Goal: Transaction & Acquisition: Purchase product/service

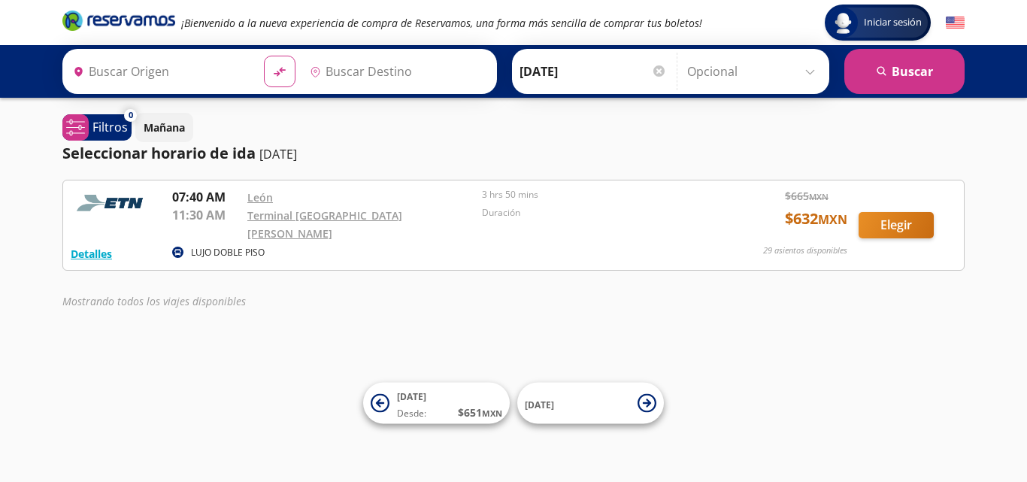
type input "[GEOGRAPHIC_DATA], [GEOGRAPHIC_DATA]"
type input "Terminal [GEOGRAPHIC_DATA][PERSON_NAME], [GEOGRAPHIC_DATA]"
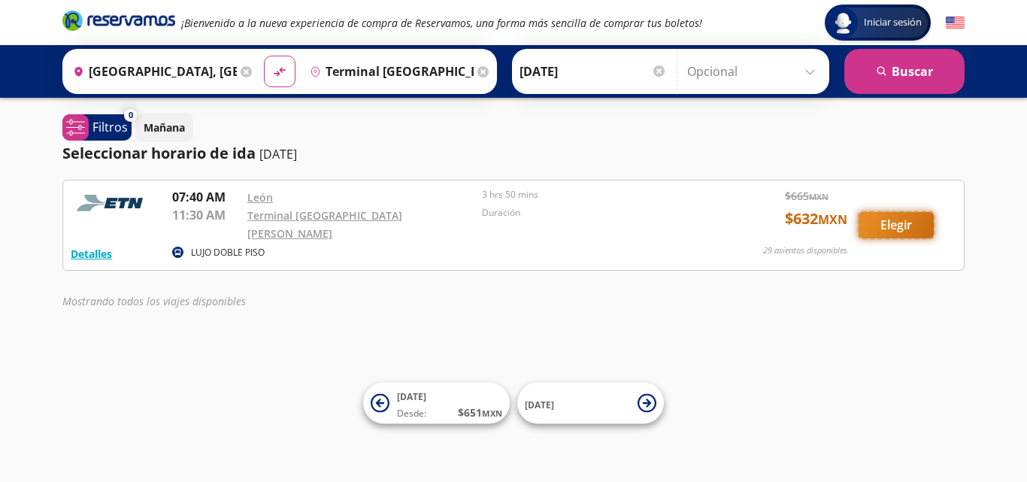
click at [909, 223] on button "Elegir" at bounding box center [896, 225] width 75 height 26
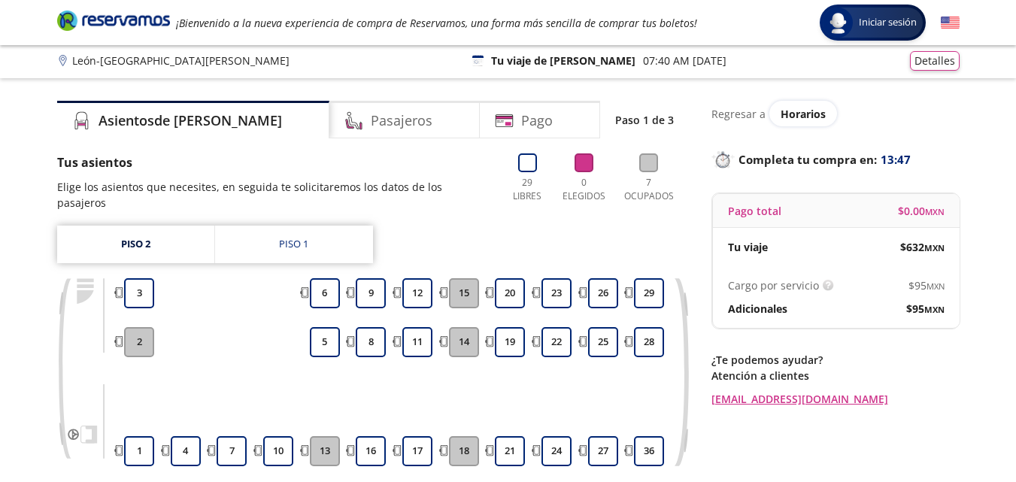
scroll to position [3, 0]
click at [521, 123] on h4 "Pago" at bounding box center [537, 120] width 32 height 20
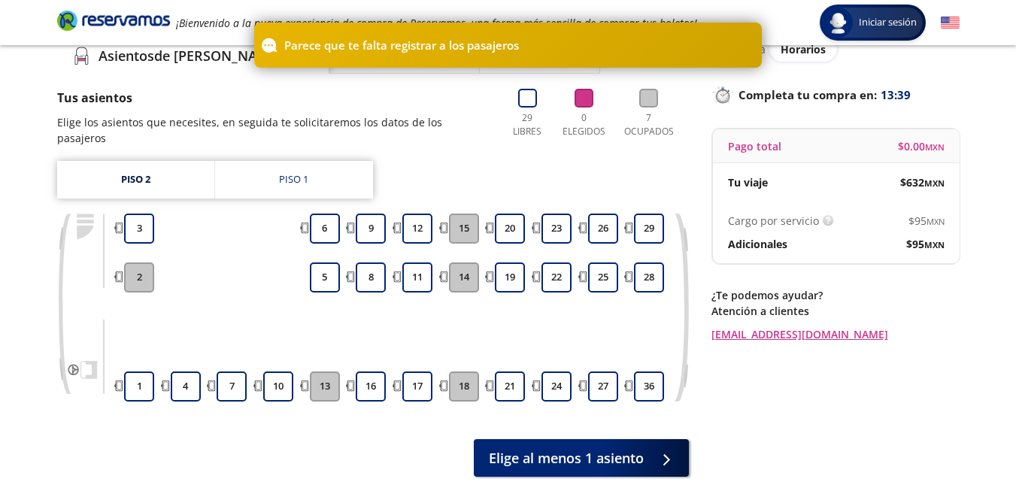
scroll to position [66, 0]
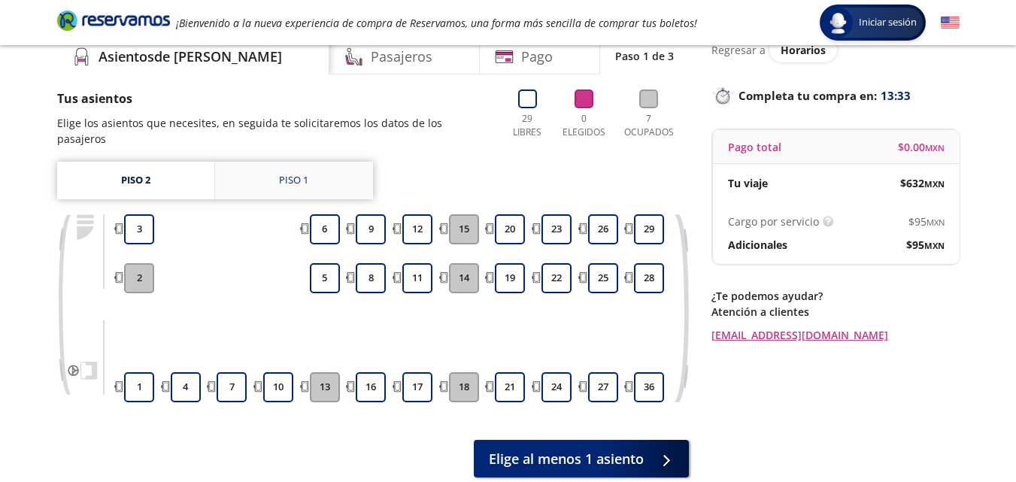
click at [290, 173] on div "Piso 1" at bounding box center [293, 180] width 29 height 15
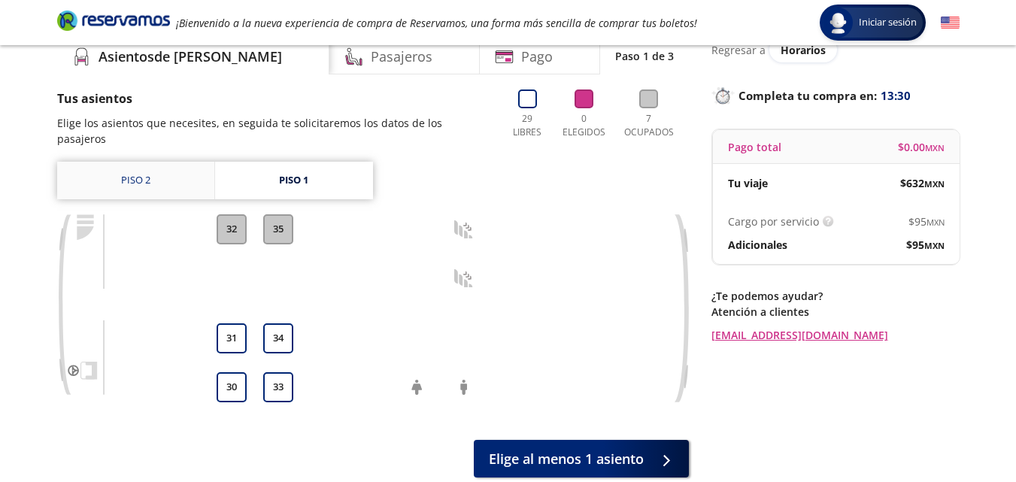
click at [146, 164] on link "Piso 2" at bounding box center [135, 181] width 157 height 38
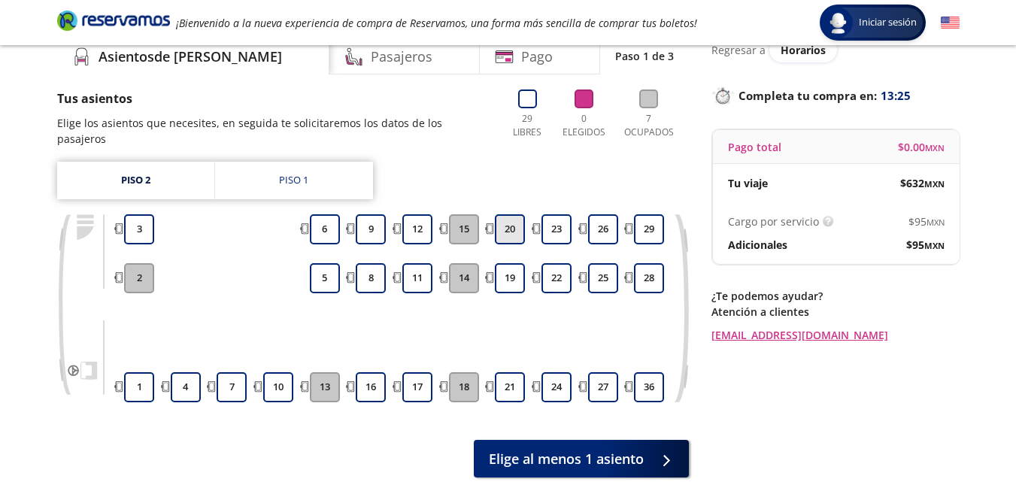
click at [516, 214] on button "20" at bounding box center [510, 229] width 30 height 30
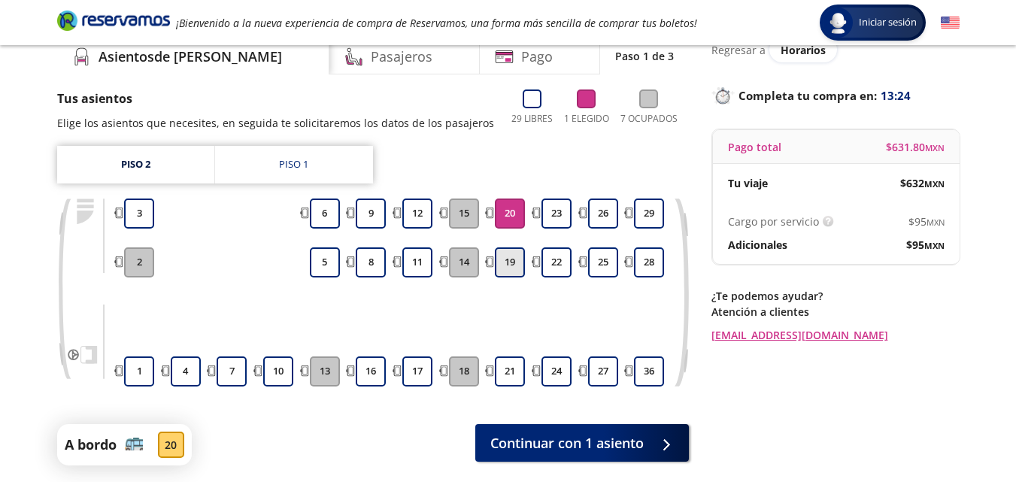
click at [509, 264] on button "19" at bounding box center [510, 262] width 30 height 30
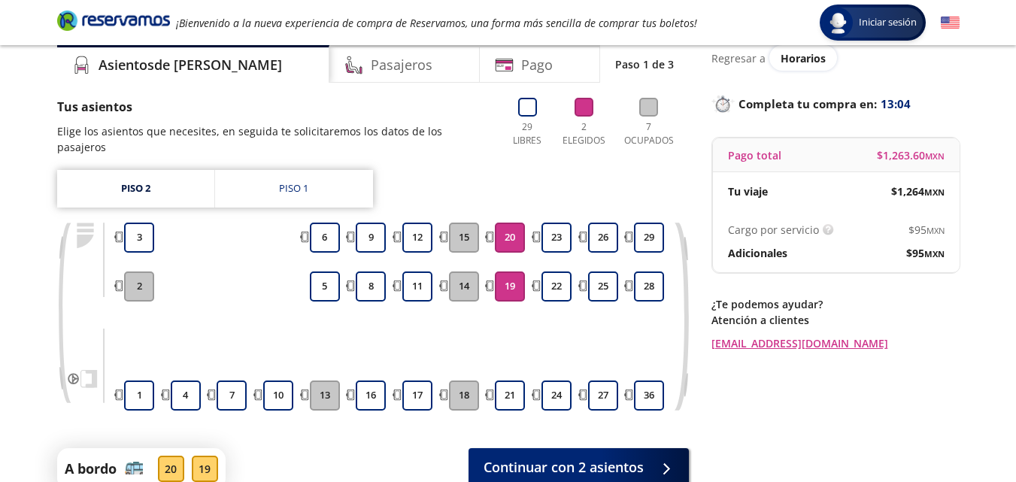
scroll to position [75, 0]
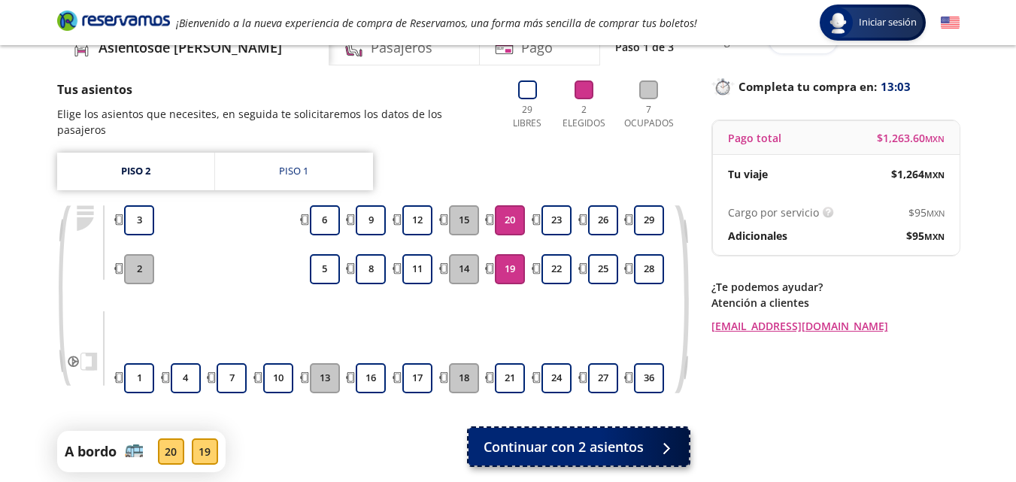
click at [651, 438] on div at bounding box center [662, 447] width 23 height 19
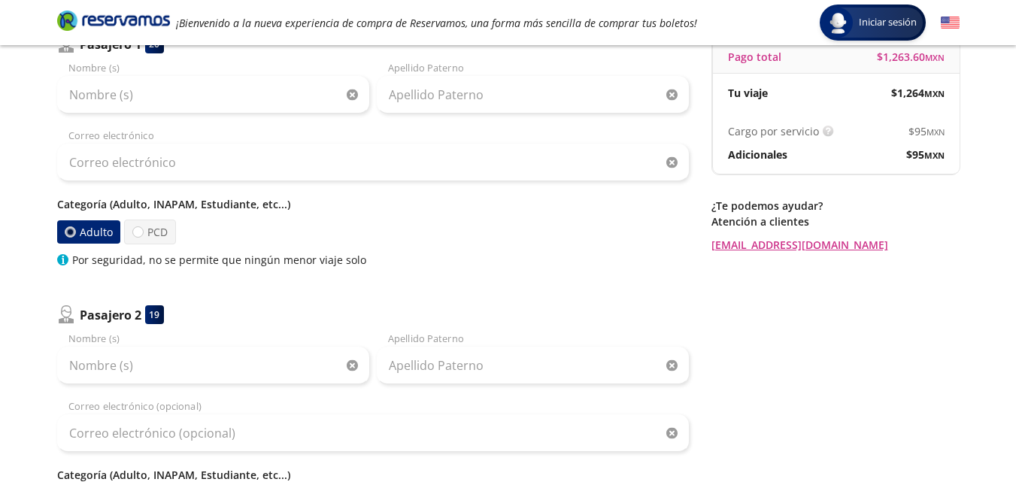
scroll to position [158, 0]
click at [141, 234] on label "PCD" at bounding box center [150, 230] width 52 height 25
click at [141, 234] on input "PCD" at bounding box center [138, 231] width 10 height 10
radio input "true"
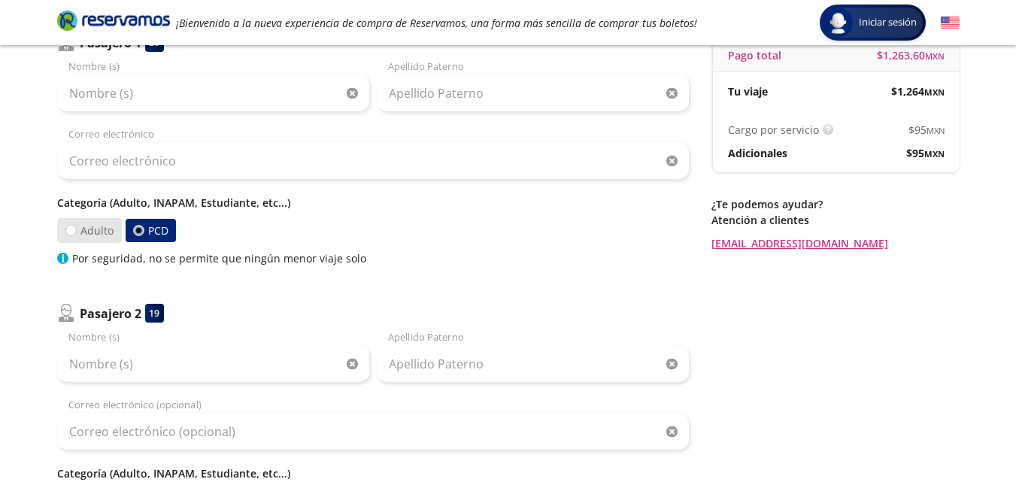
click at [97, 230] on label "Adulto" at bounding box center [88, 230] width 65 height 25
click at [75, 230] on input "Adulto" at bounding box center [70, 231] width 10 height 10
radio input "true"
radio input "false"
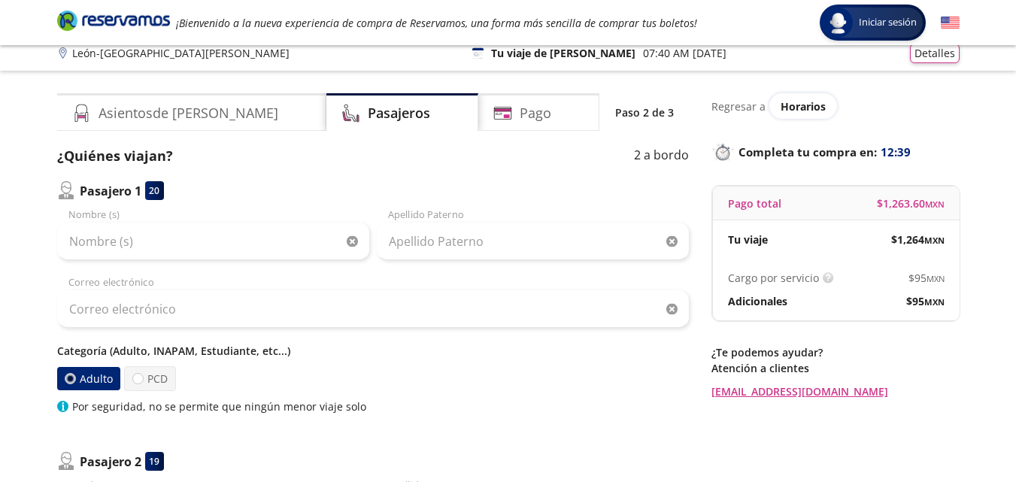
scroll to position [8, 0]
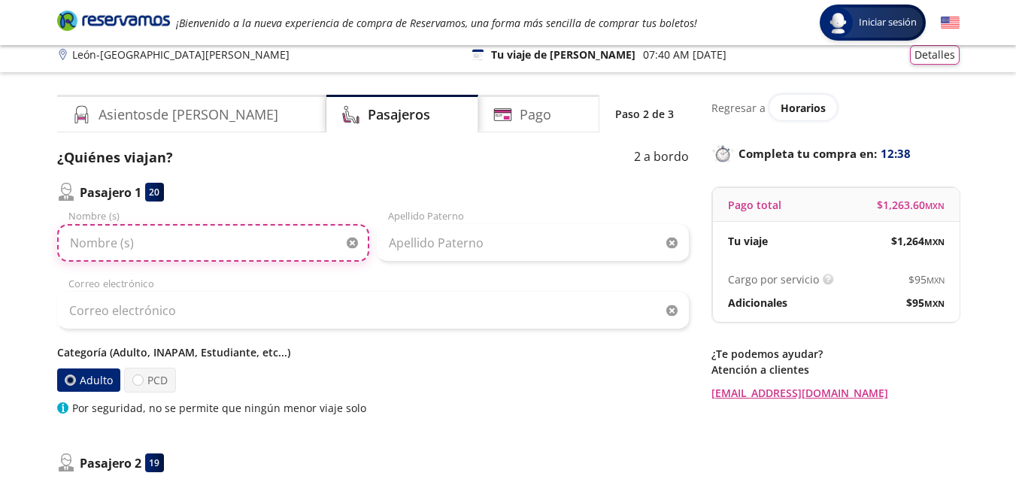
click at [236, 237] on input "Nombre (s)" at bounding box center [213, 243] width 312 height 38
click at [262, 243] on input "[PERSON_NAME]" at bounding box center [213, 243] width 312 height 38
type input "A"
type input "[PERSON_NAME]"
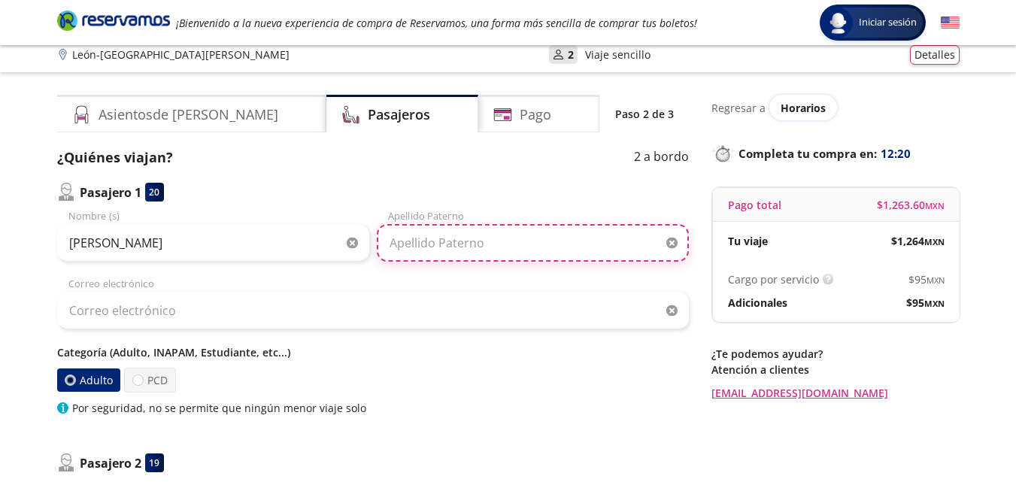
click at [483, 254] on input "Apellido Paterno" at bounding box center [533, 243] width 312 height 38
type input "[PERSON_NAME]"
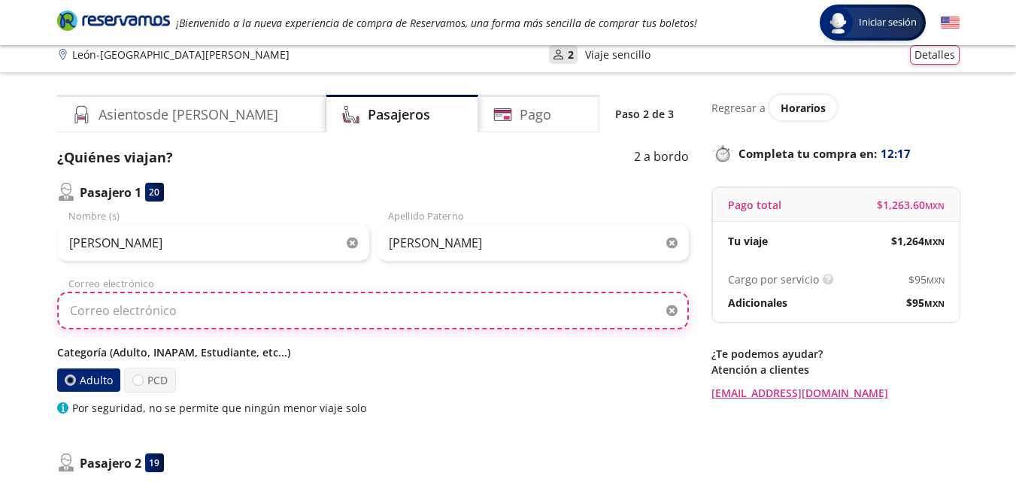
click at [287, 325] on input "Correo electrónico" at bounding box center [373, 311] width 632 height 38
type input "P"
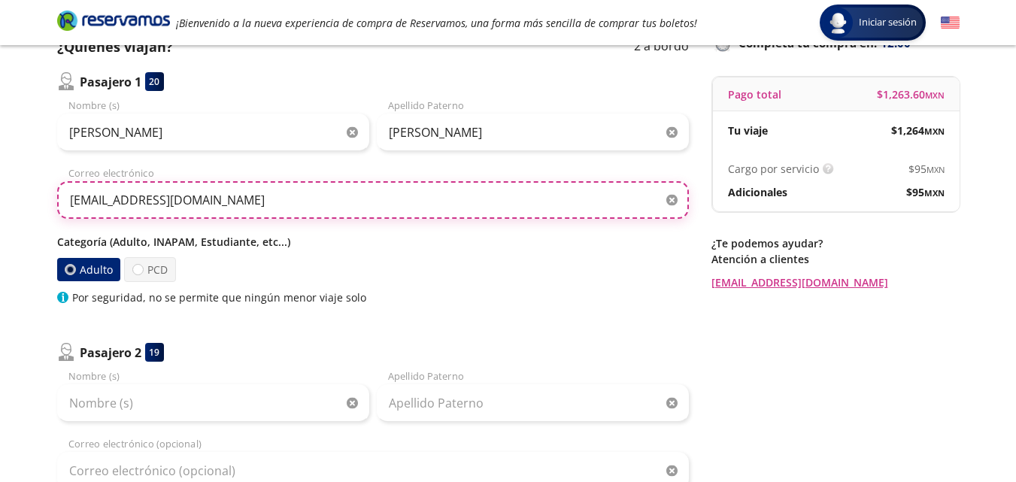
scroll to position [117, 0]
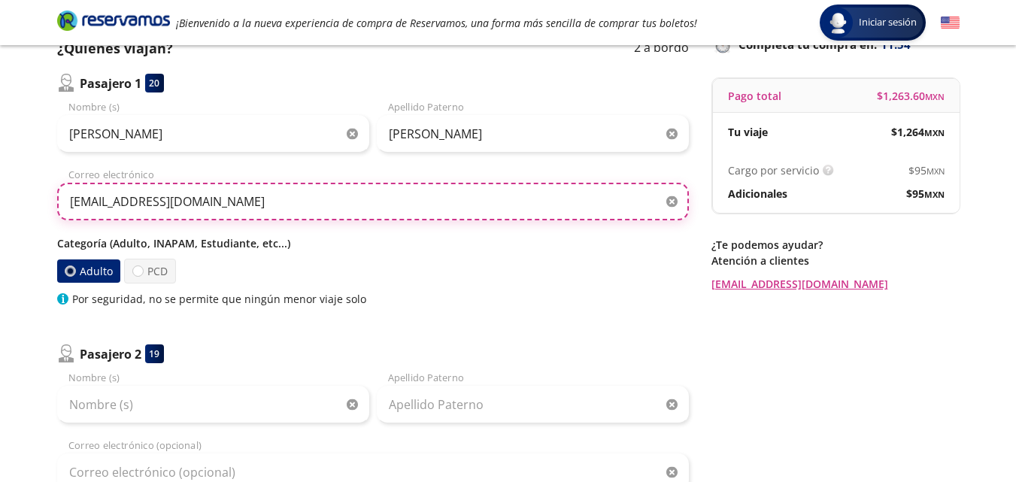
type input "[EMAIL_ADDRESS][DOMAIN_NAME]"
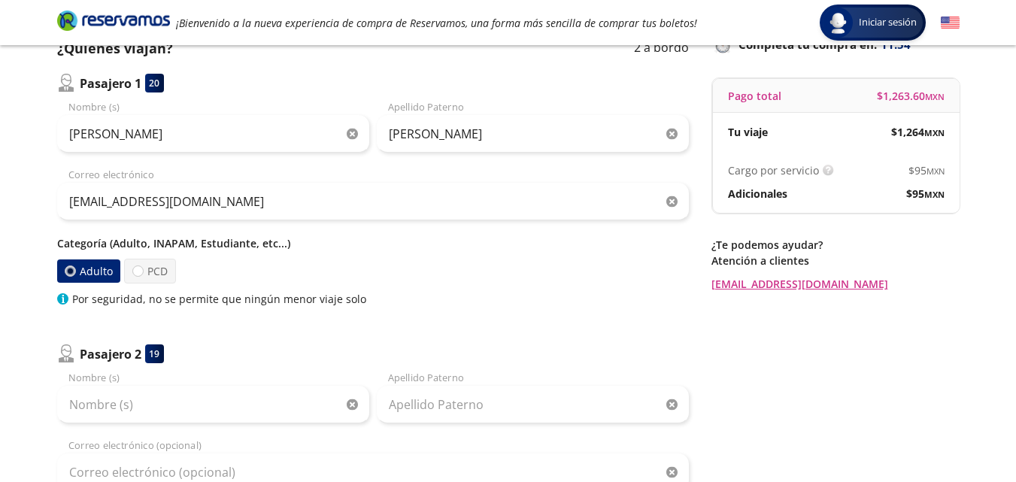
click at [89, 273] on label "Adulto" at bounding box center [87, 270] width 63 height 23
click at [74, 273] on input "Adulto" at bounding box center [70, 271] width 10 height 10
click at [156, 282] on label "PCD" at bounding box center [149, 271] width 52 height 25
click at [142, 276] on input "PCD" at bounding box center [137, 271] width 10 height 10
radio input "true"
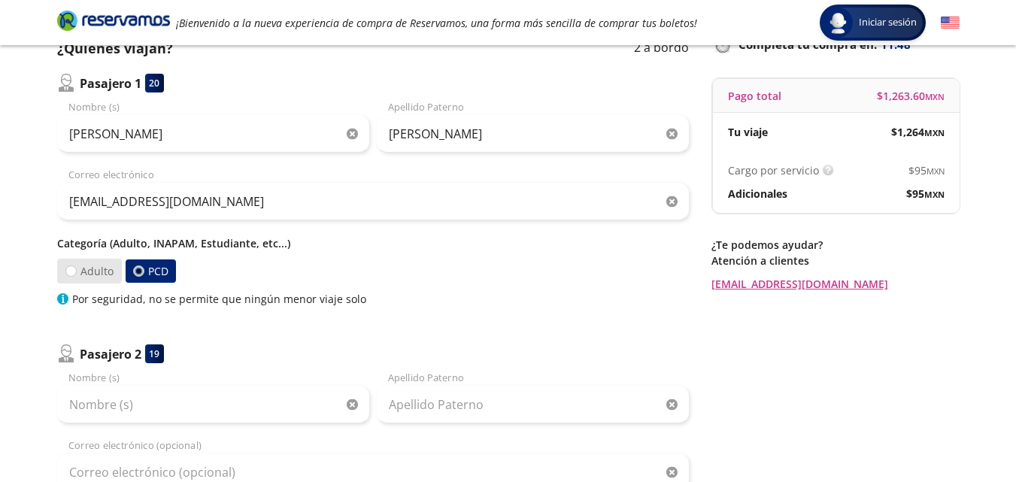
click at [94, 271] on label "Adulto" at bounding box center [88, 271] width 65 height 25
click at [75, 271] on input "Adulto" at bounding box center [70, 271] width 10 height 10
radio input "true"
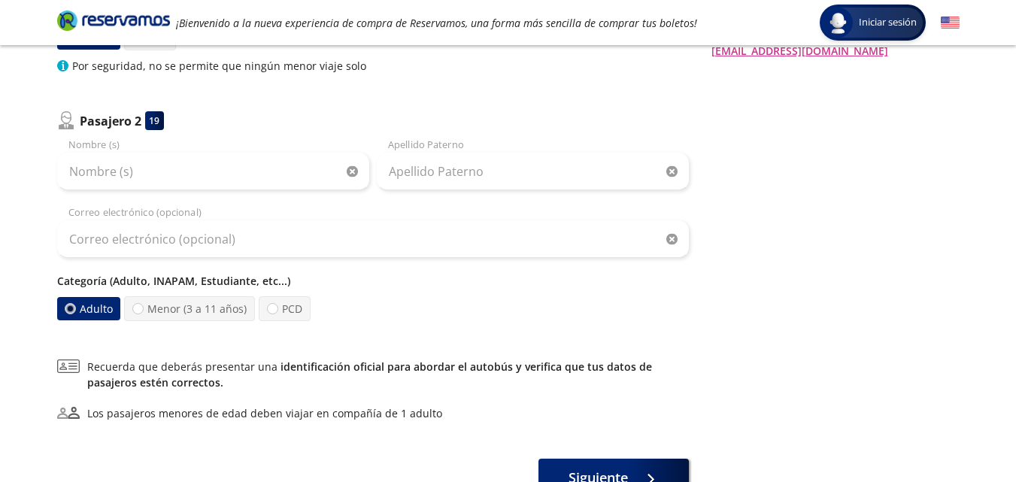
scroll to position [372, 0]
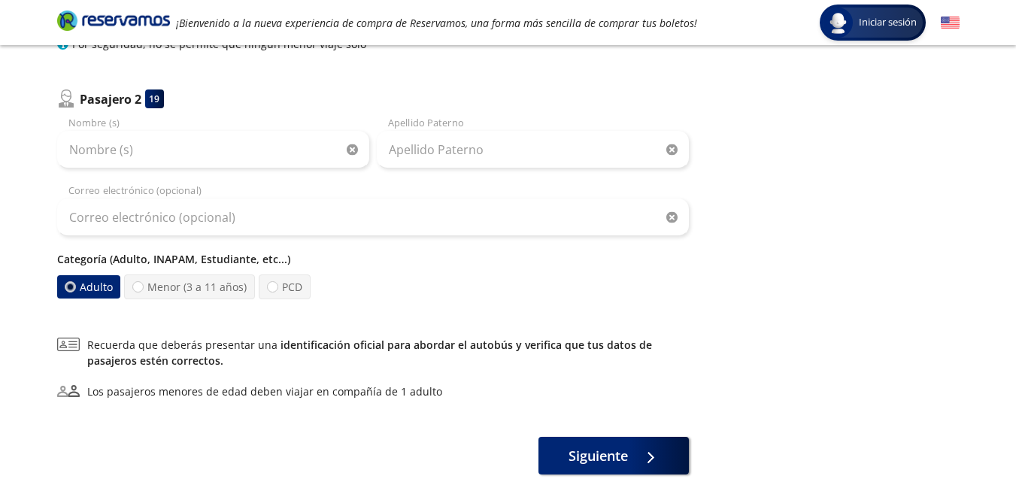
drag, startPoint x: 1012, startPoint y: 284, endPoint x: 1011, endPoint y: 359, distance: 75.2
click at [1011, 359] on div "Group 9 Created with Sketch. Datos para la compra [PERSON_NAME] - San [PERSON_N…" at bounding box center [508, 100] width 1016 height 945
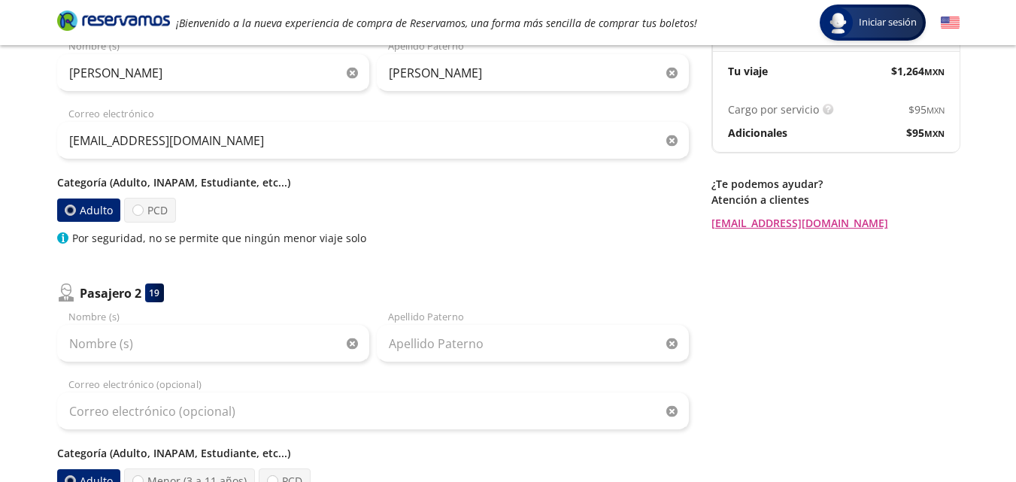
scroll to position [171, 0]
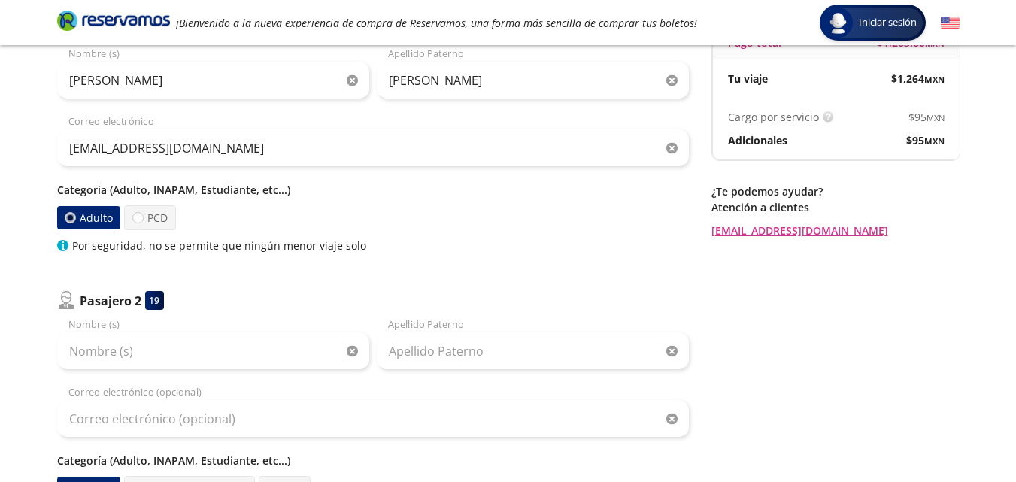
click at [233, 184] on p "Categoría (Adulto, INAPAM, Estudiante, etc...)" at bounding box center [373, 190] width 632 height 16
click at [154, 219] on label "PCD" at bounding box center [149, 217] width 52 height 25
click at [142, 219] on input "PCD" at bounding box center [137, 218] width 10 height 10
radio input "true"
click at [71, 204] on div "Categoría (Adulto, INAPAM, Estudiante, etc...) Adulto PCD Por seguridad, no se …" at bounding box center [373, 217] width 632 height 71
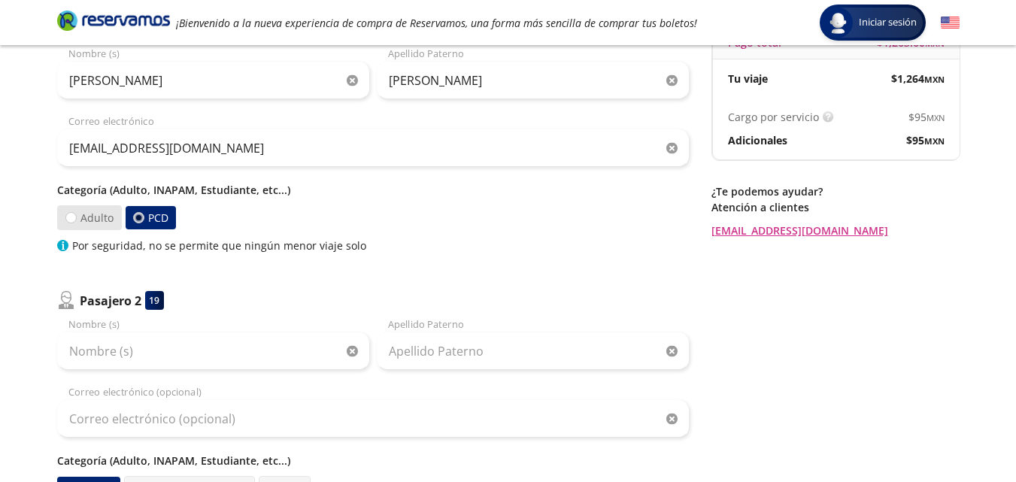
click at [79, 223] on label "Adulto" at bounding box center [88, 217] width 65 height 25
click at [75, 223] on input "Adulto" at bounding box center [70, 218] width 10 height 10
radio input "true"
radio input "false"
click at [63, 244] on icon at bounding box center [63, 245] width 3 height 8
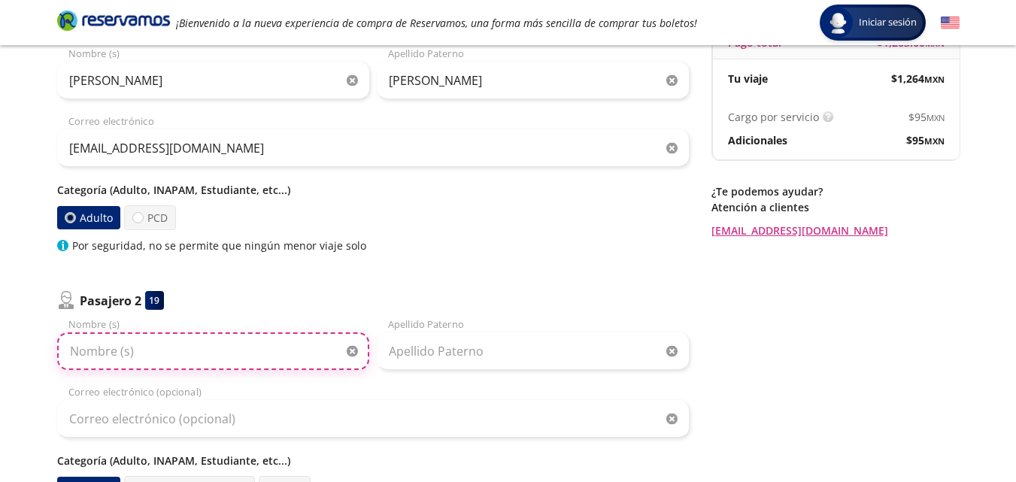
click at [210, 348] on input "Nombre (s)" at bounding box center [213, 351] width 312 height 38
type input "r"
type input "[PERSON_NAME] [PERSON_NAME]"
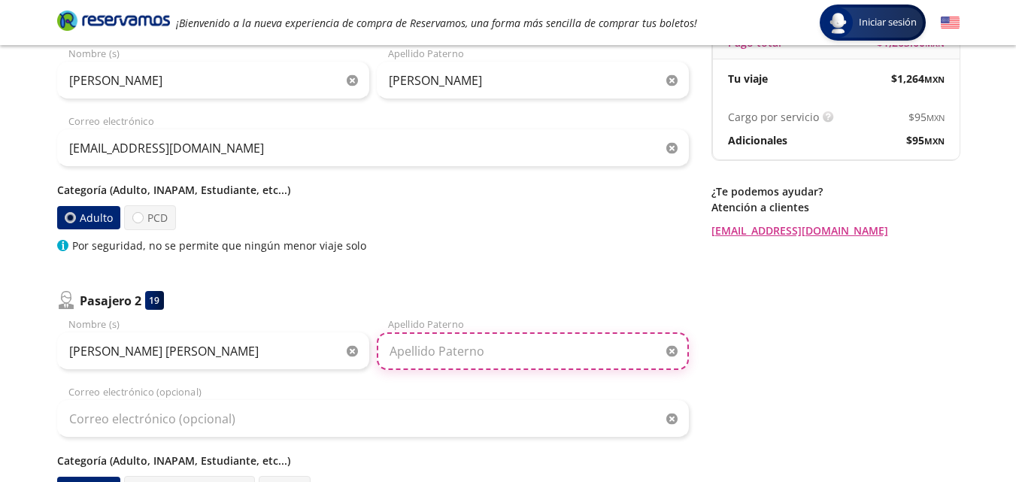
click at [476, 345] on input "Apellido Paterno" at bounding box center [533, 351] width 312 height 38
type input "[PERSON_NAME]"
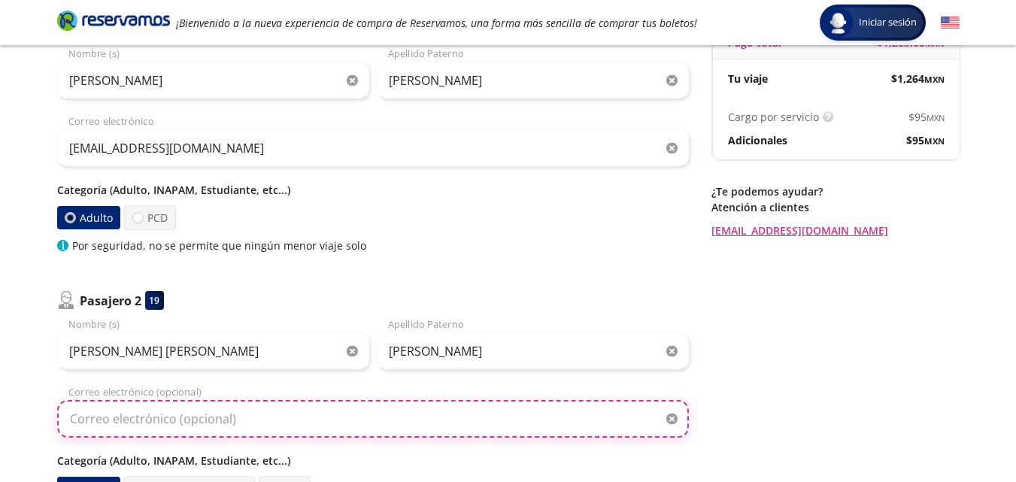
click at [335, 427] on input "Correo electrónico (opcional)" at bounding box center [373, 419] width 632 height 38
type input "P"
type input "[EMAIL_ADDRESS][DOMAIN_NAME]"
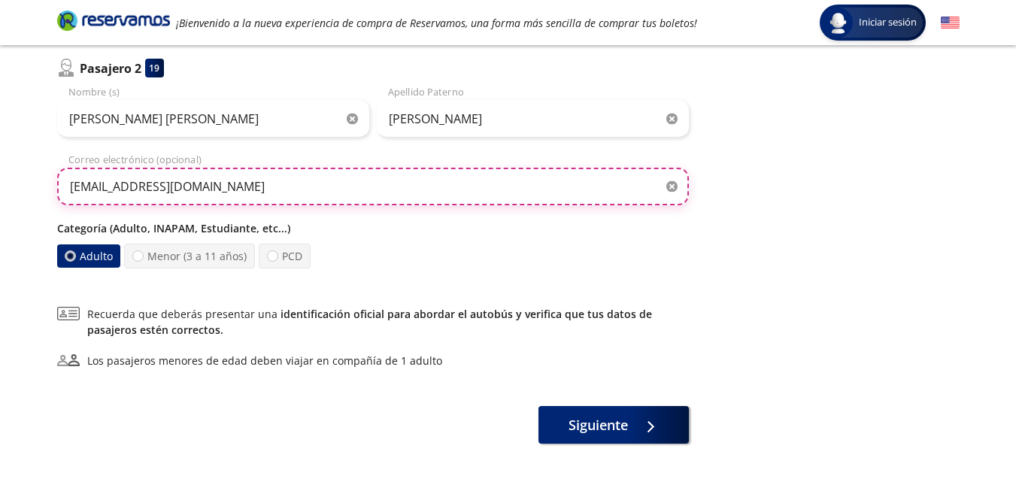
scroll to position [439, 0]
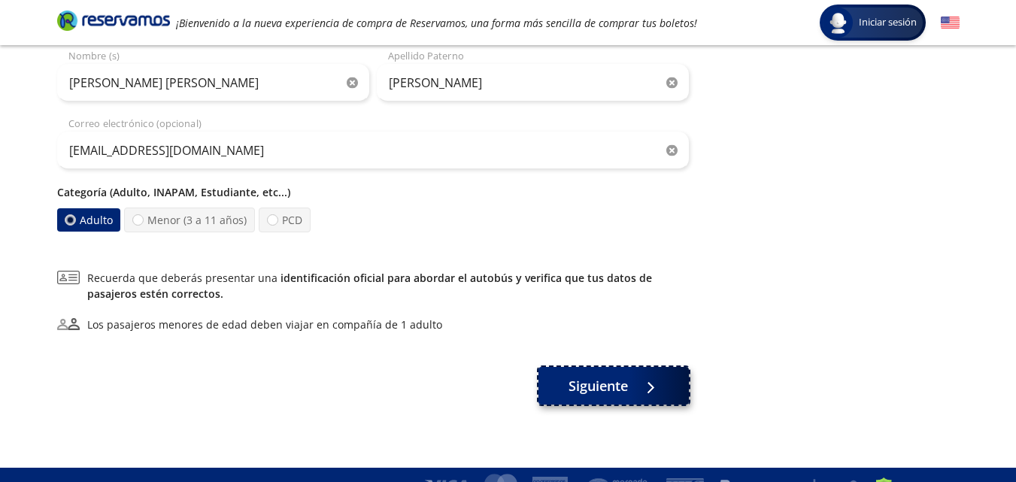
click at [614, 390] on span "Siguiente" at bounding box center [598, 386] width 59 height 20
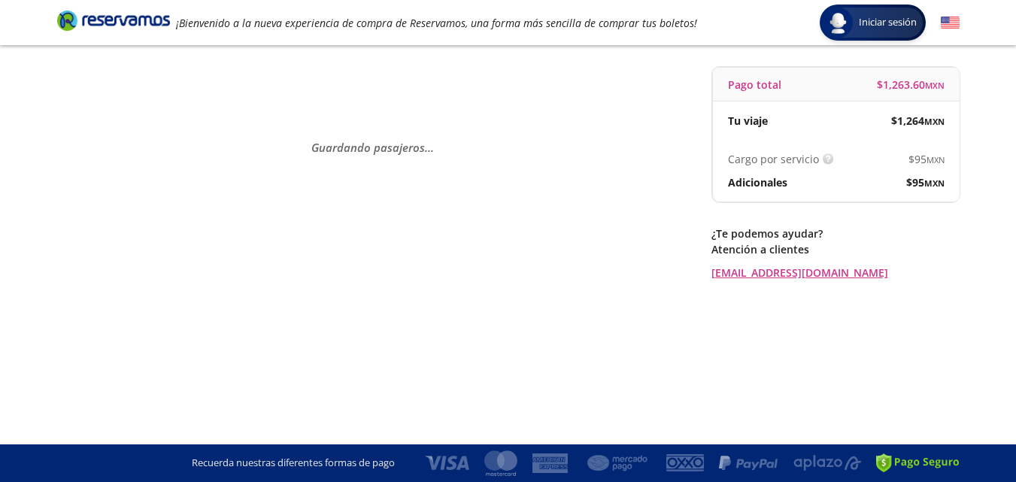
scroll to position [0, 0]
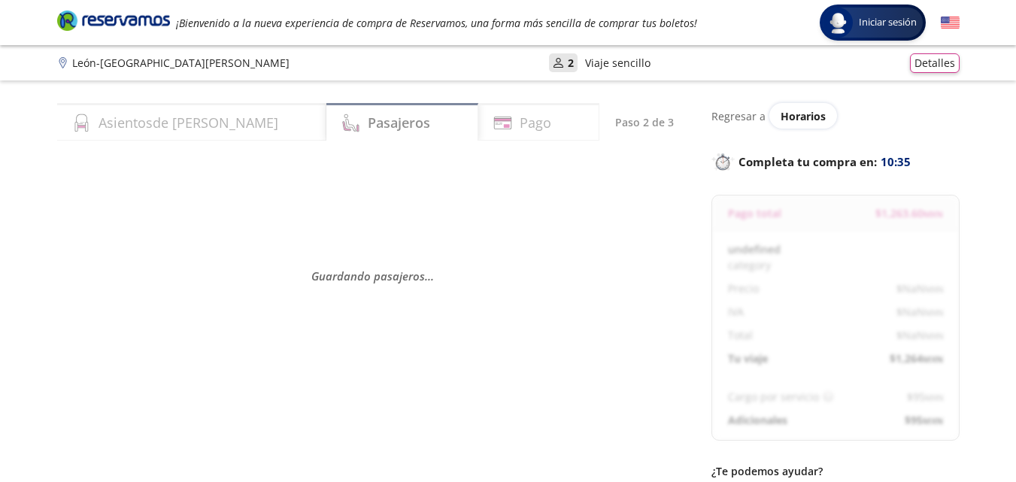
select select "MX"
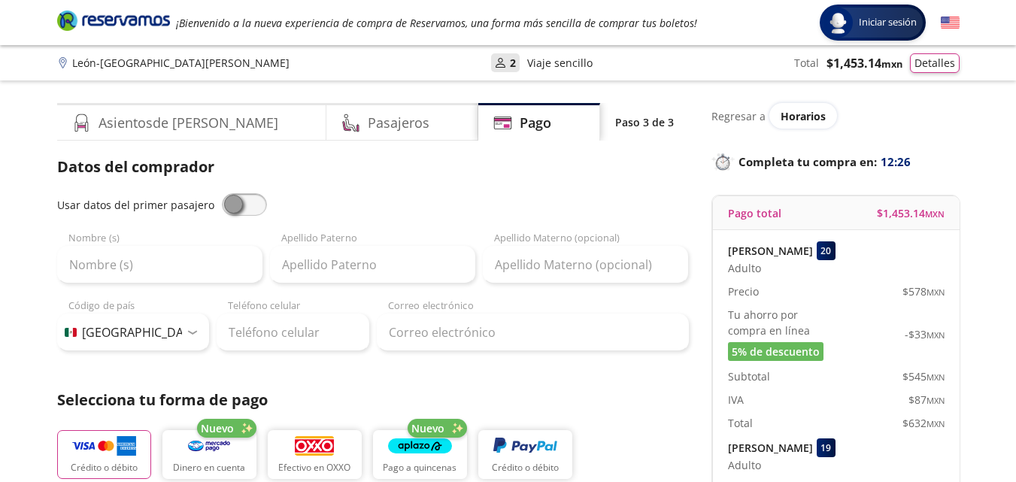
click at [239, 200] on span at bounding box center [244, 204] width 45 height 23
click at [222, 193] on input "checkbox" at bounding box center [222, 193] width 0 height 0
type input "[PERSON_NAME]"
type input "[EMAIL_ADDRESS][DOMAIN_NAME]"
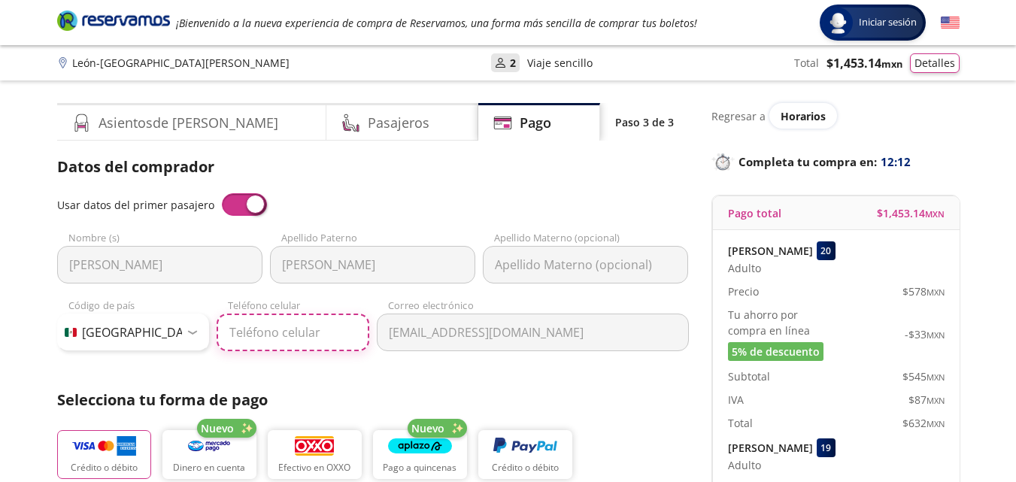
click at [265, 344] on input "Teléfono celular" at bounding box center [293, 333] width 153 height 38
type input "[PHONE_NUMBER]"
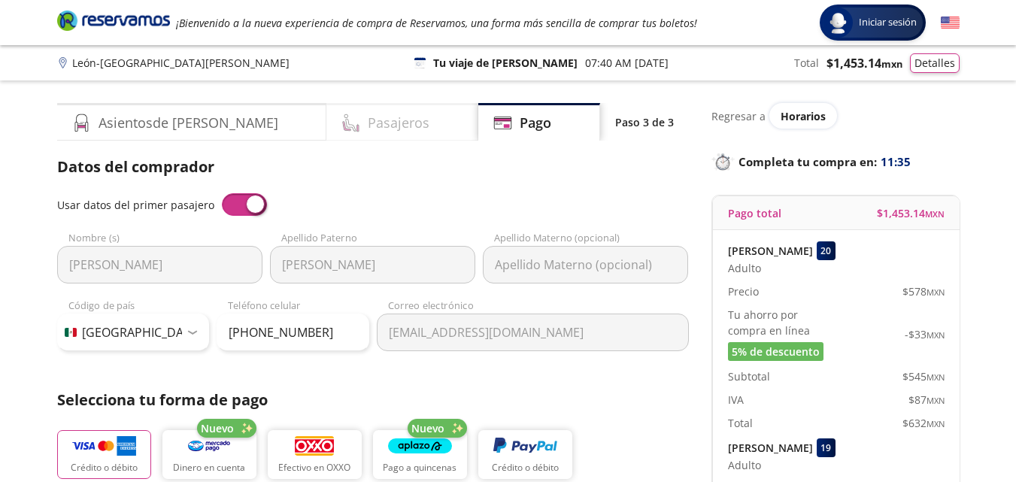
click at [379, 129] on div "Pasajeros" at bounding box center [402, 122] width 152 height 38
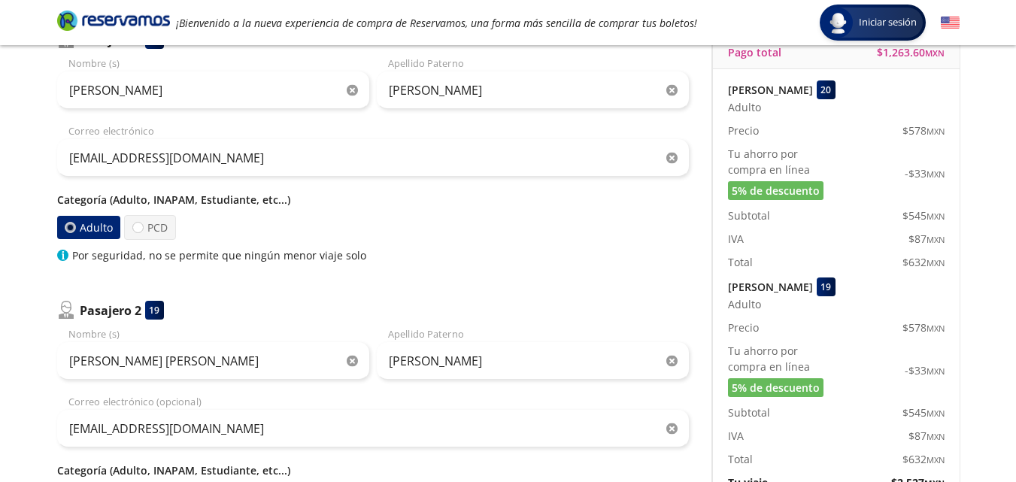
scroll to position [164, 0]
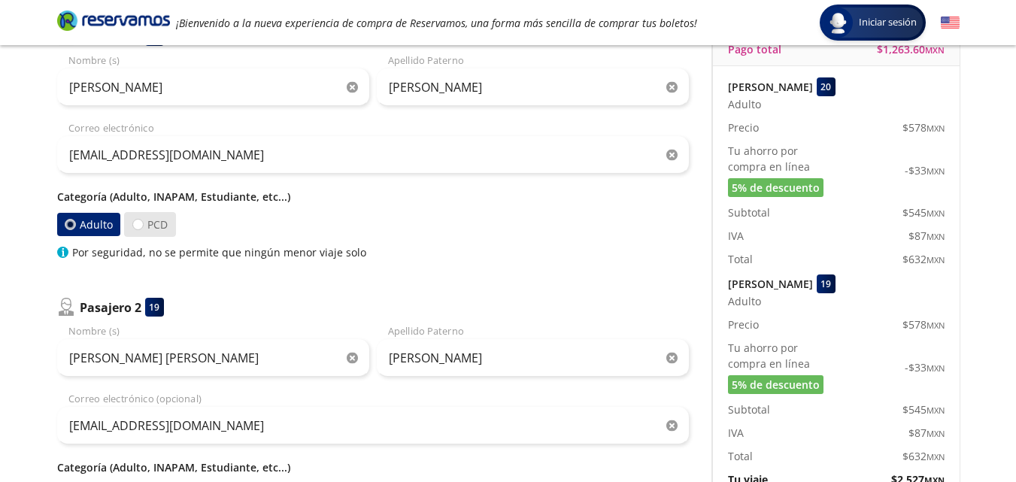
click at [168, 227] on label "PCD" at bounding box center [150, 224] width 52 height 25
click at [143, 227] on input "PCD" at bounding box center [138, 225] width 10 height 10
radio input "true"
radio input "false"
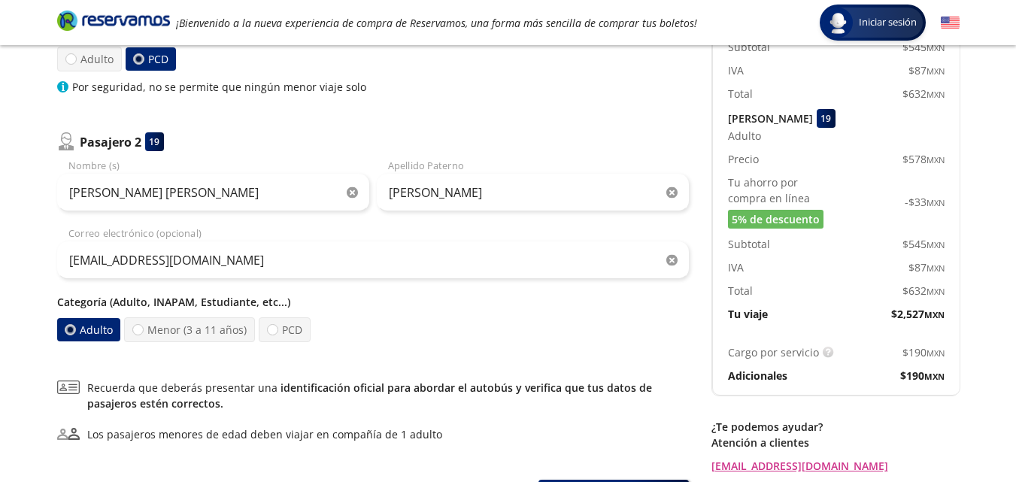
scroll to position [325, 0]
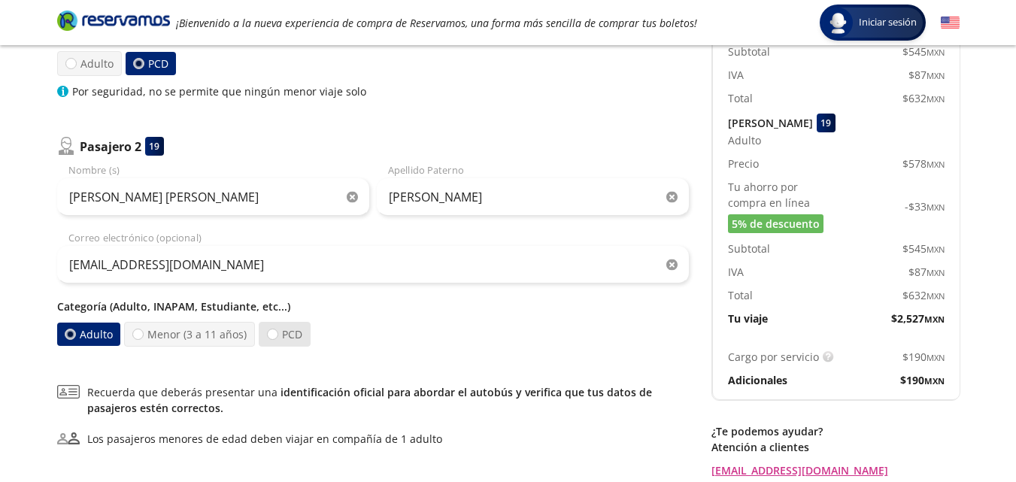
click at [287, 341] on label "PCD" at bounding box center [285, 334] width 52 height 25
click at [278, 339] on input "PCD" at bounding box center [273, 334] width 10 height 10
radio input "true"
radio input "false"
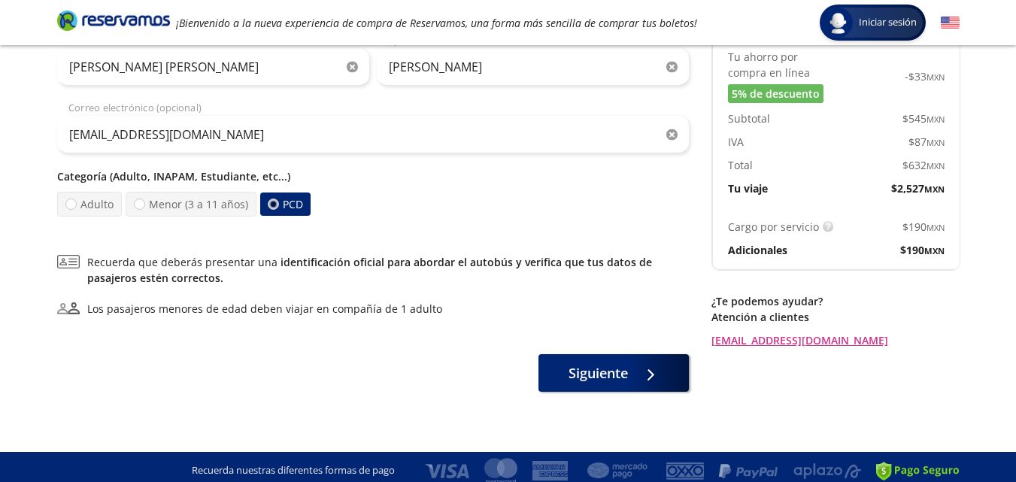
scroll to position [463, 0]
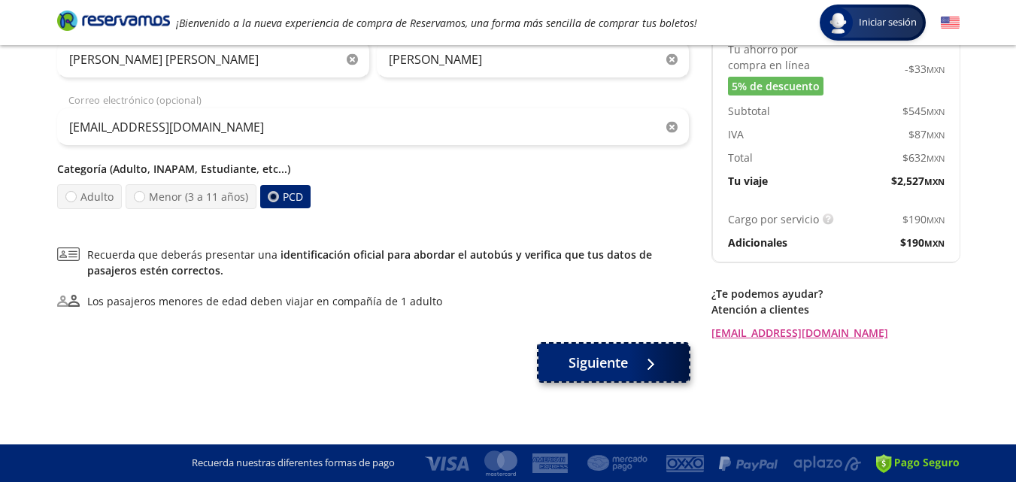
click at [627, 365] on span "Siguiente" at bounding box center [598, 363] width 59 height 20
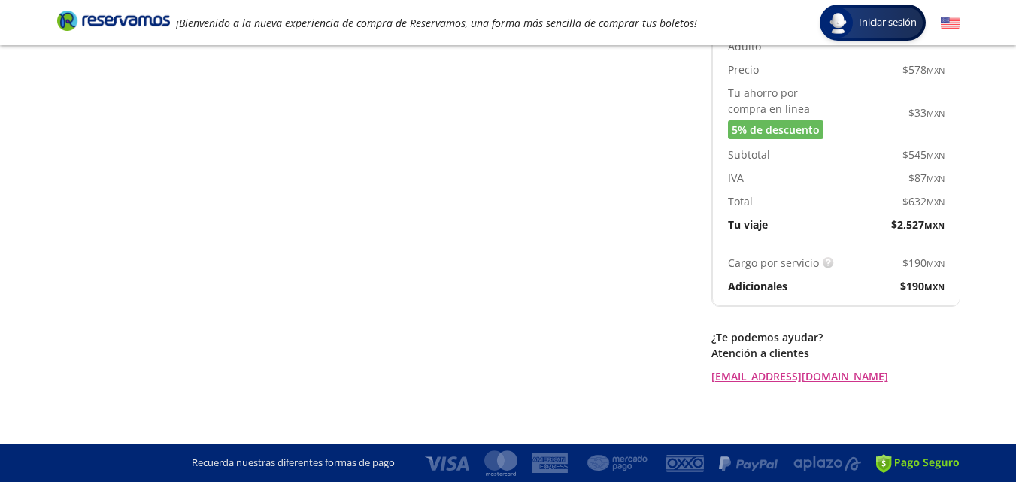
scroll to position [0, 0]
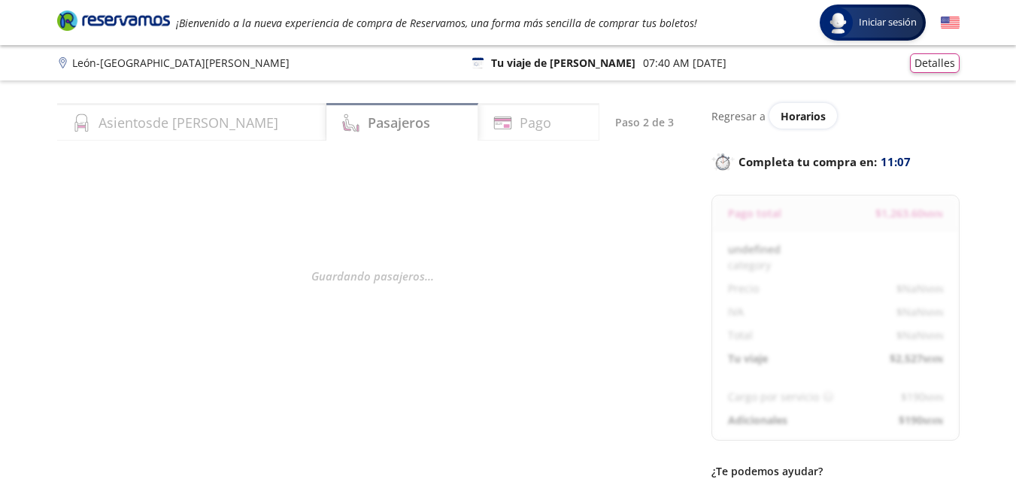
select select "MX"
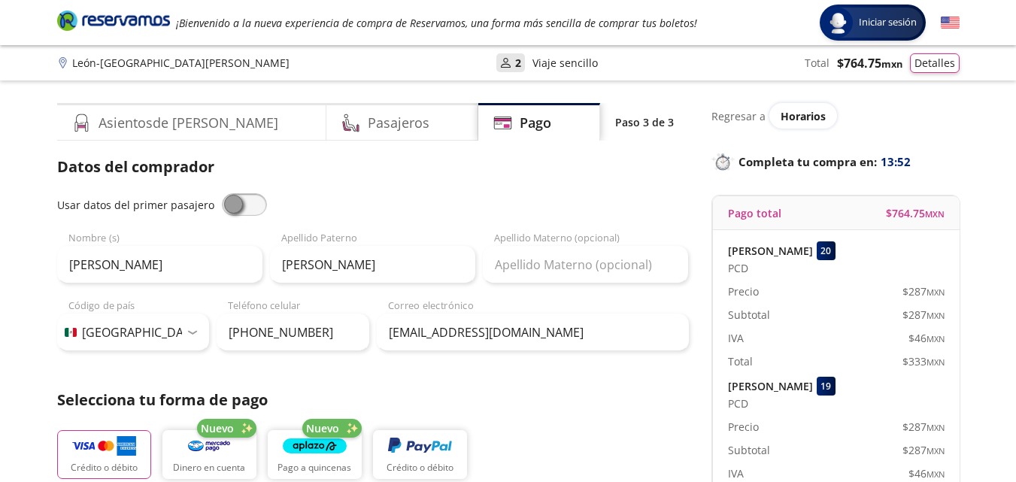
click at [256, 199] on span at bounding box center [244, 204] width 45 height 23
click at [222, 193] on input "checkbox" at bounding box center [222, 193] width 0 height 0
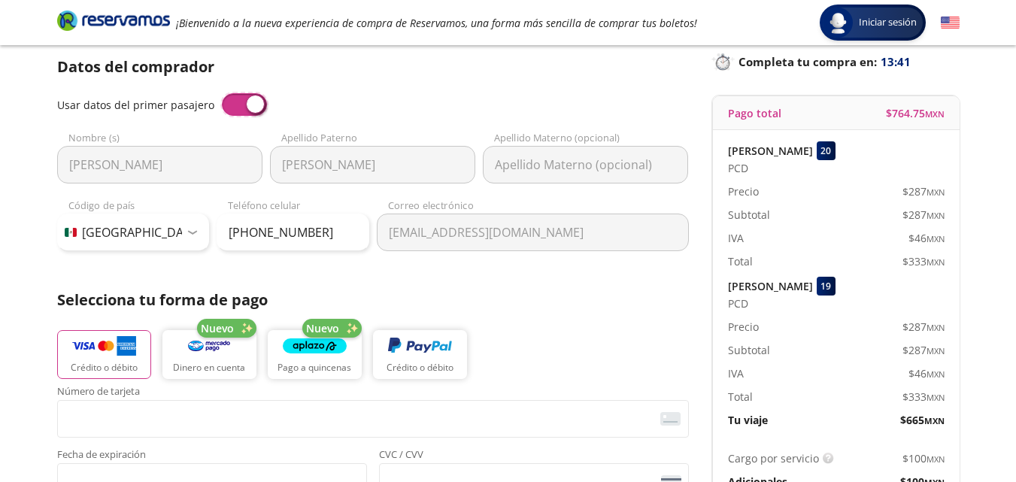
scroll to position [81, 0]
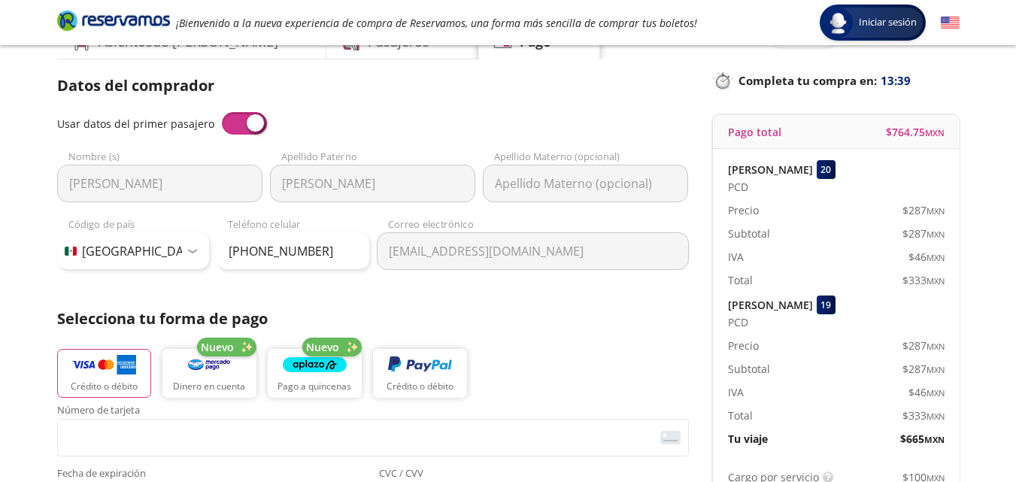
drag, startPoint x: 1013, startPoint y: 153, endPoint x: 1012, endPoint y: 118, distance: 34.6
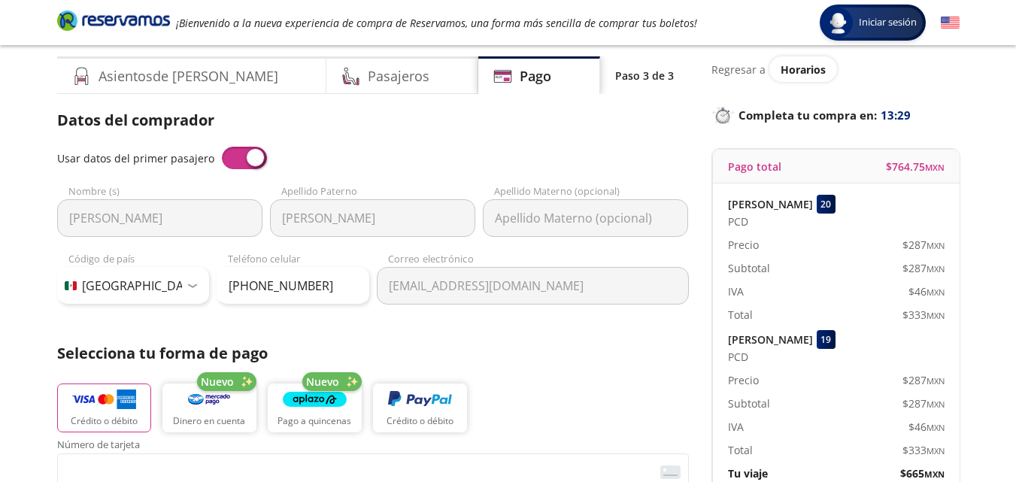
scroll to position [23, 0]
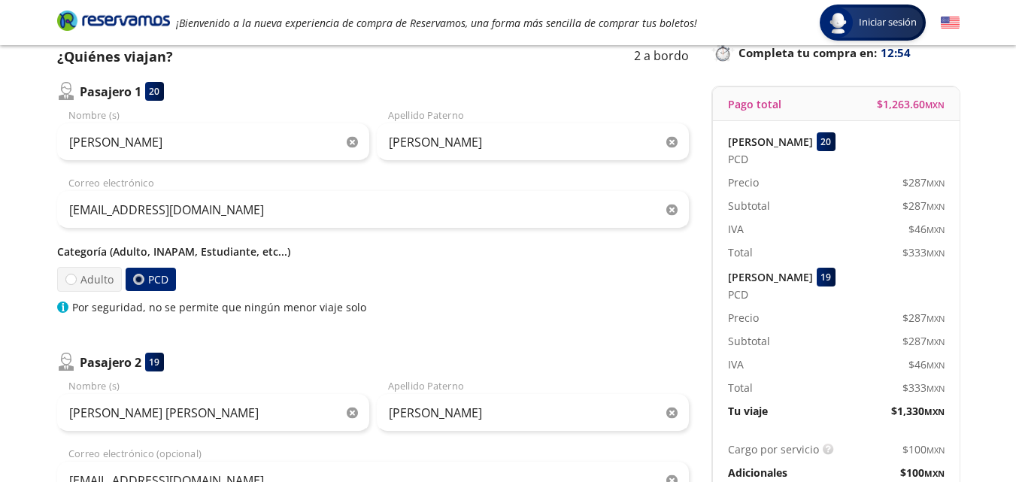
scroll to position [113, 0]
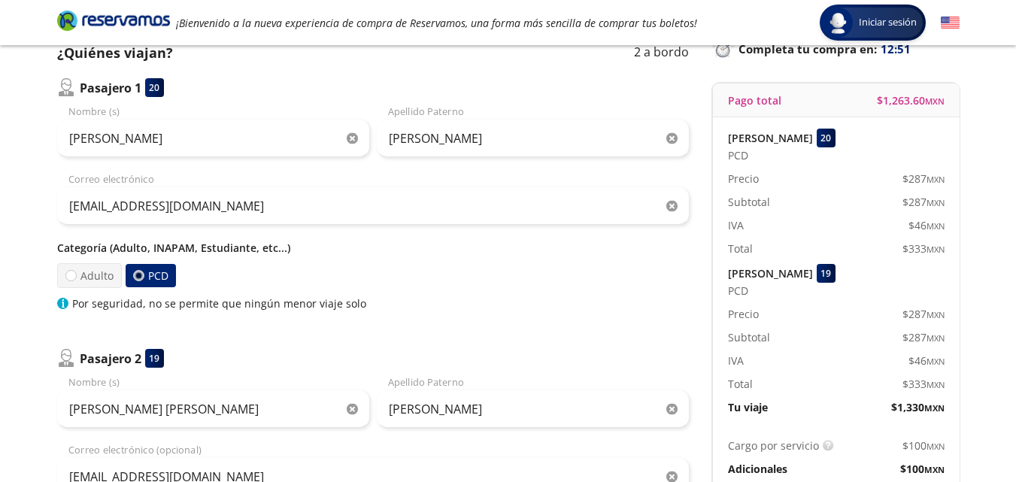
click at [998, 150] on div "Group 9 Created with Sketch. Datos para la compra [PERSON_NAME] - San [PERSON_N…" at bounding box center [508, 359] width 1016 height 945
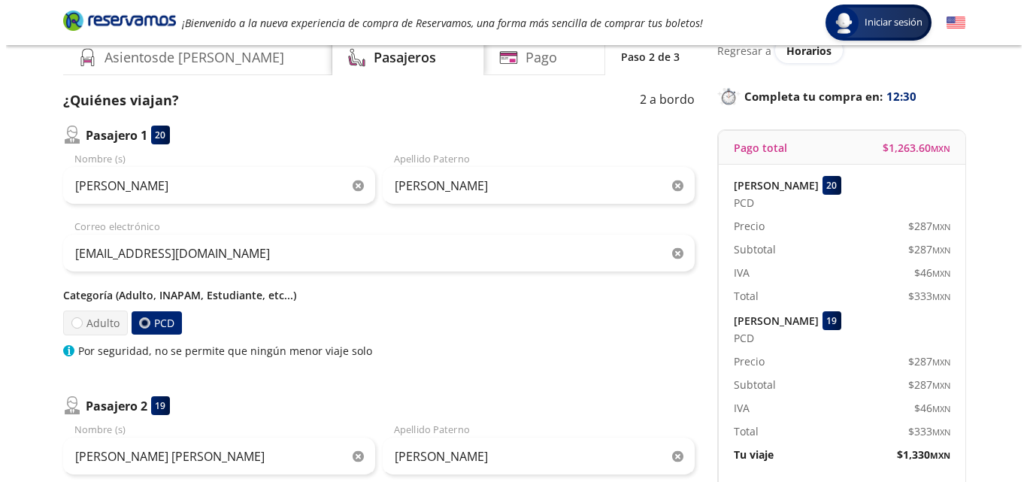
scroll to position [0, 0]
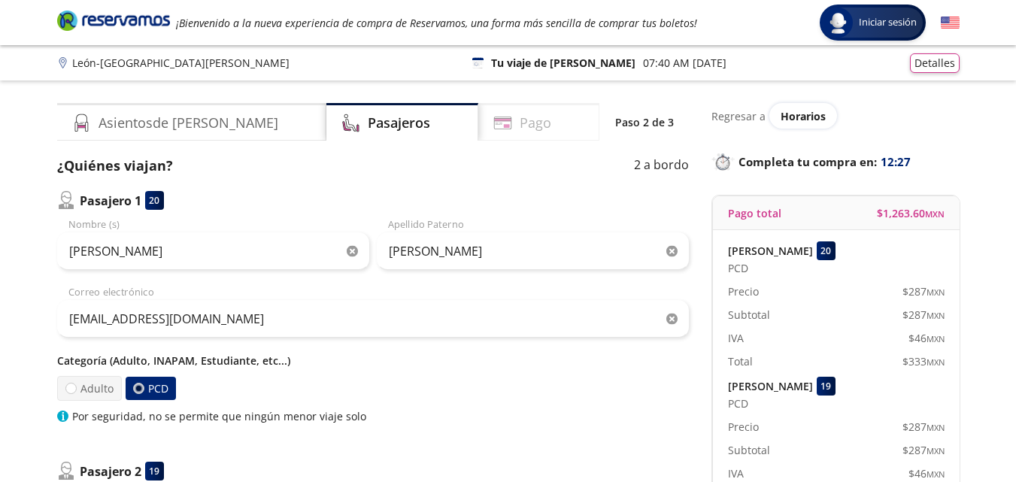
click at [484, 133] on div "Pago" at bounding box center [538, 122] width 121 height 38
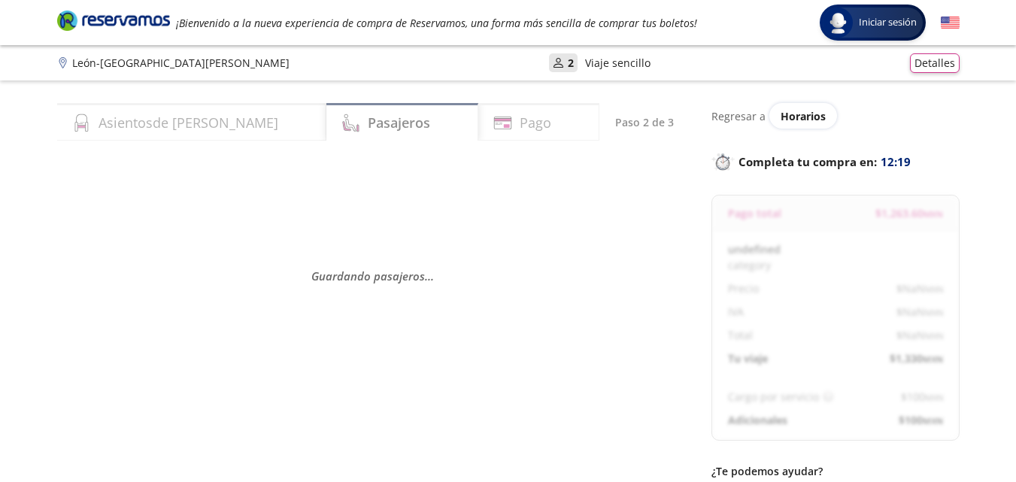
select select "MX"
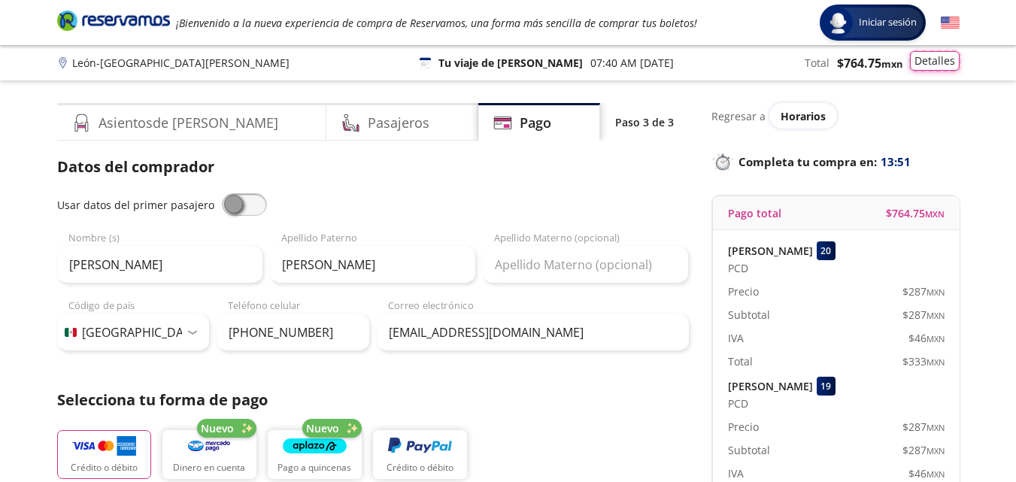
click at [931, 61] on button "Detalles" at bounding box center [935, 61] width 50 height 20
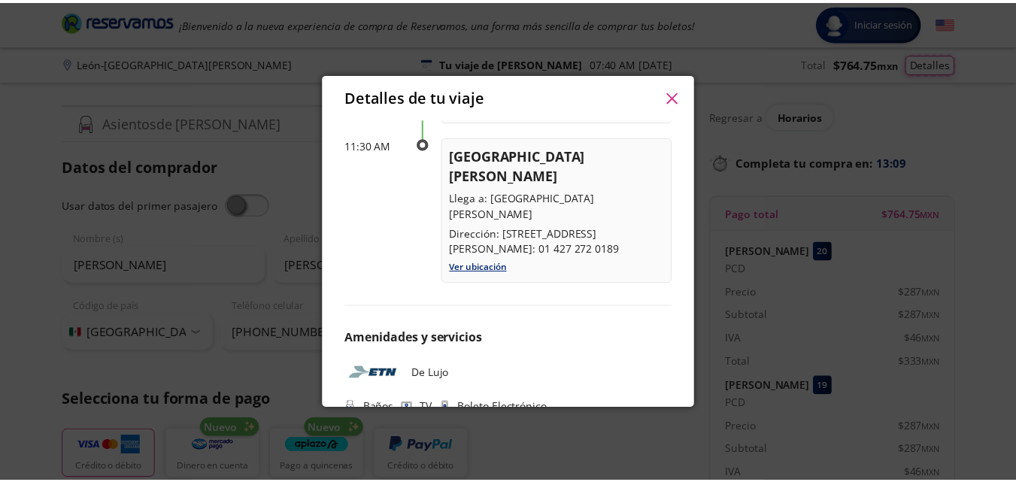
scroll to position [214, 0]
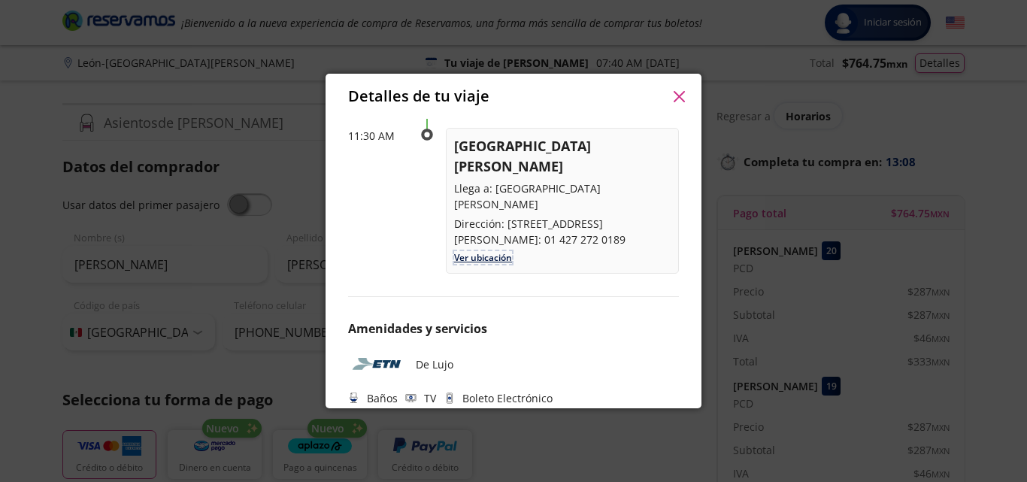
click at [480, 251] on link "Ver ubicación" at bounding box center [483, 257] width 58 height 13
click at [681, 92] on icon "button" at bounding box center [679, 96] width 11 height 11
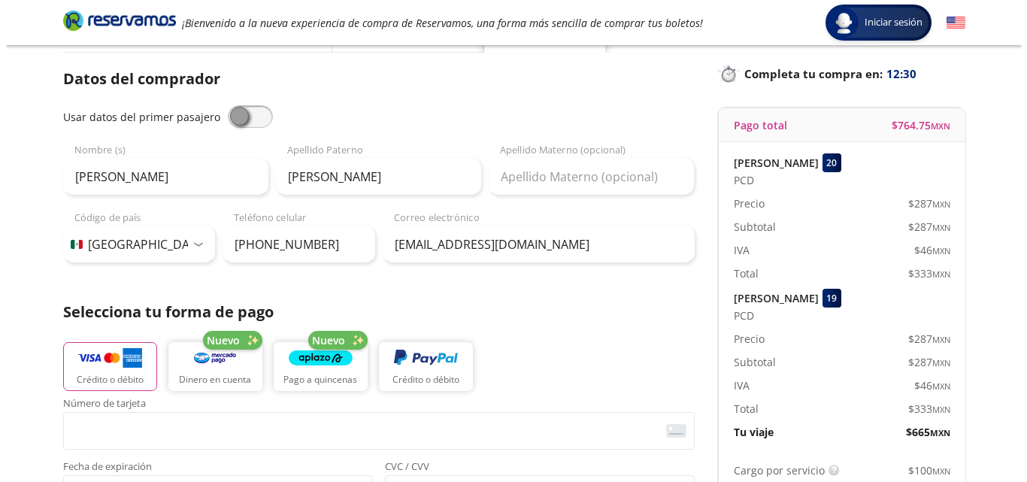
scroll to position [0, 0]
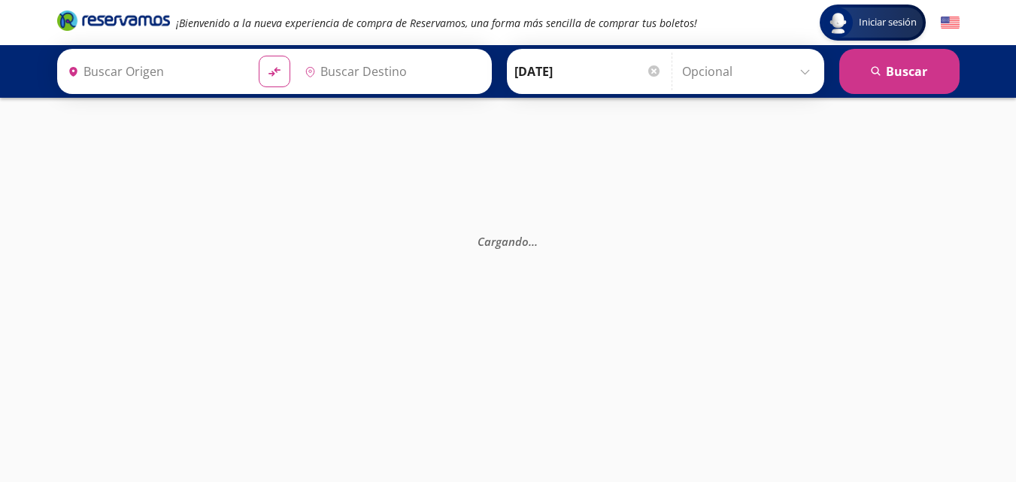
type input "[GEOGRAPHIC_DATA], [GEOGRAPHIC_DATA]"
type input "Terminal [GEOGRAPHIC_DATA][PERSON_NAME], [GEOGRAPHIC_DATA]"
